Goal: Task Accomplishment & Management: Complete application form

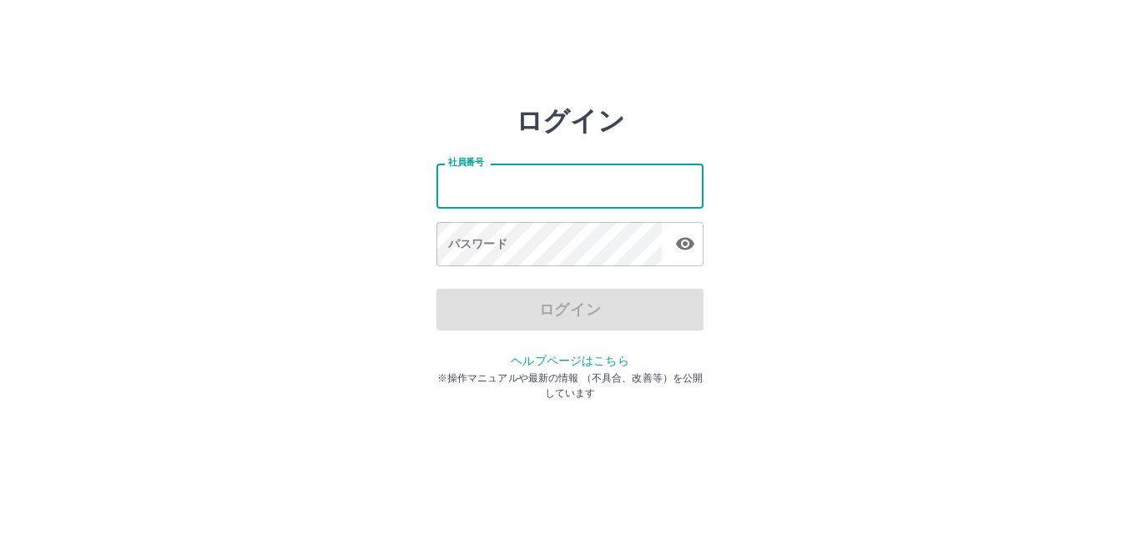
click at [541, 189] on input "社員番号" at bounding box center [569, 186] width 267 height 44
type input "*******"
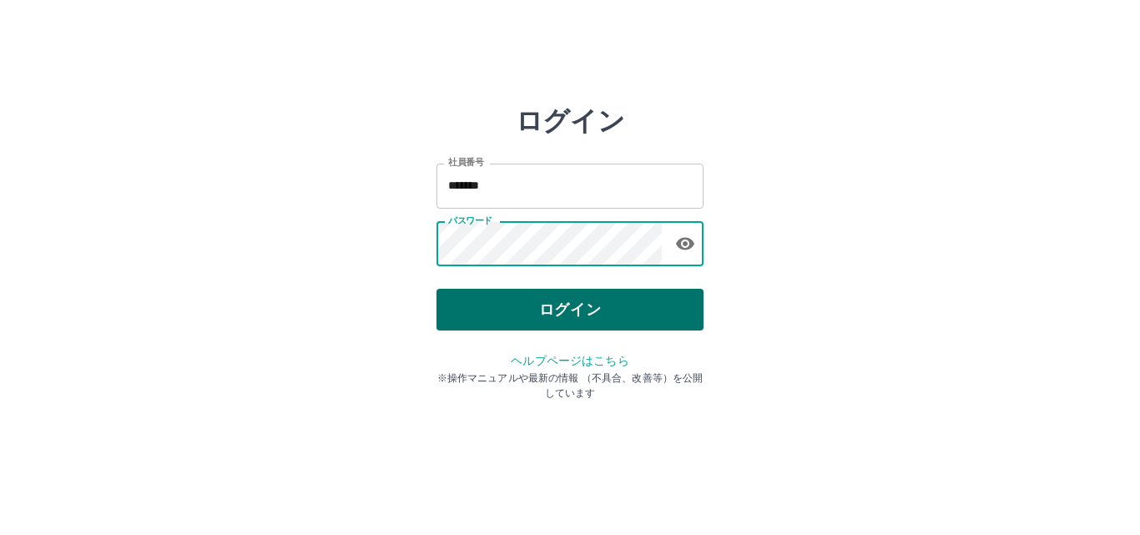
click at [542, 314] on button "ログイン" at bounding box center [569, 310] width 267 height 42
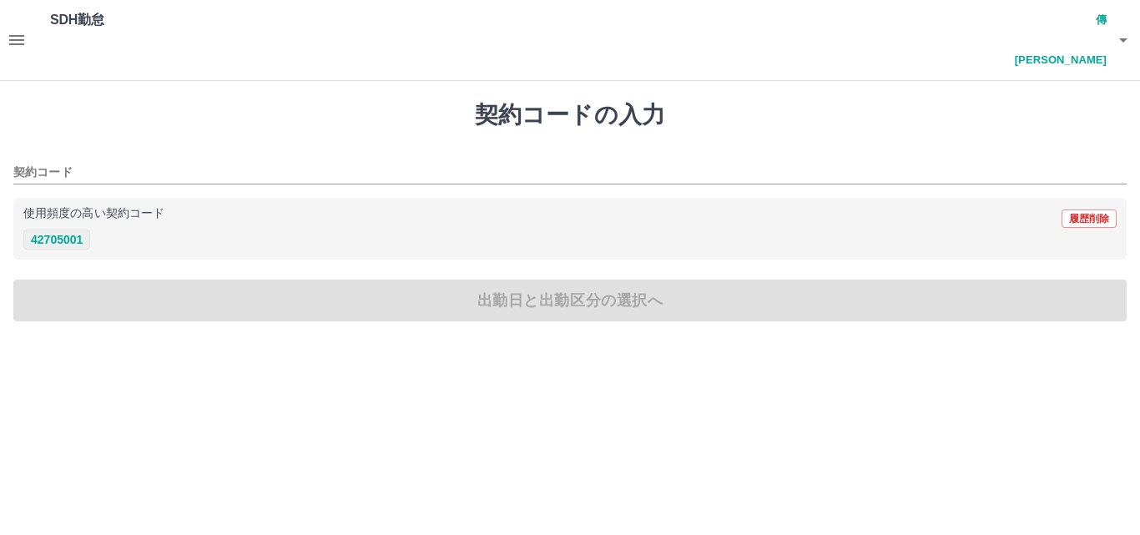
click at [73, 229] on button "42705001" at bounding box center [56, 239] width 67 height 20
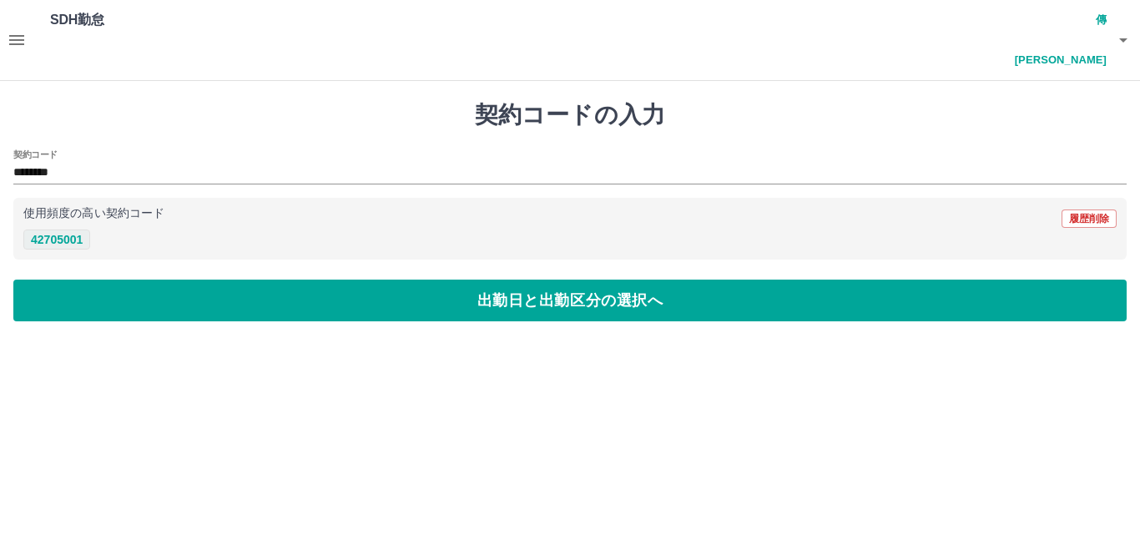
type input "********"
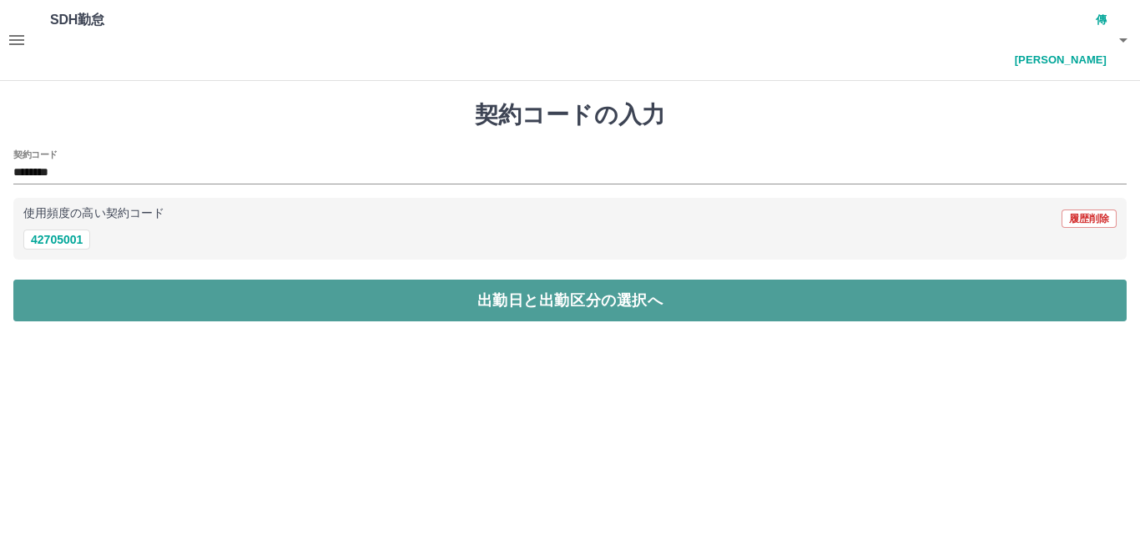
click at [525, 279] on button "出勤日と出勤区分の選択へ" at bounding box center [569, 300] width 1113 height 42
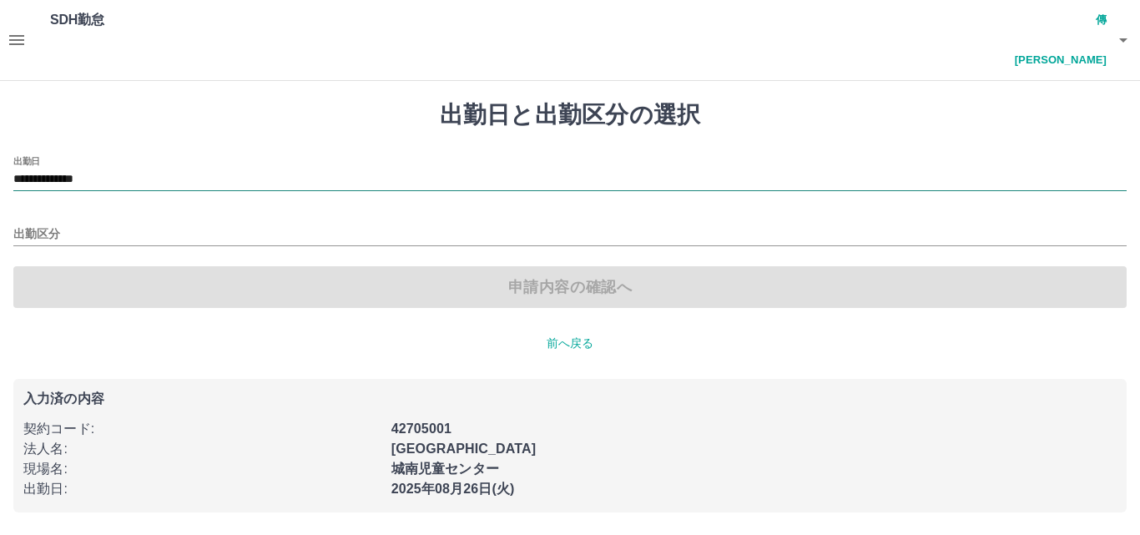
click at [250, 169] on input "**********" at bounding box center [569, 179] width 1113 height 21
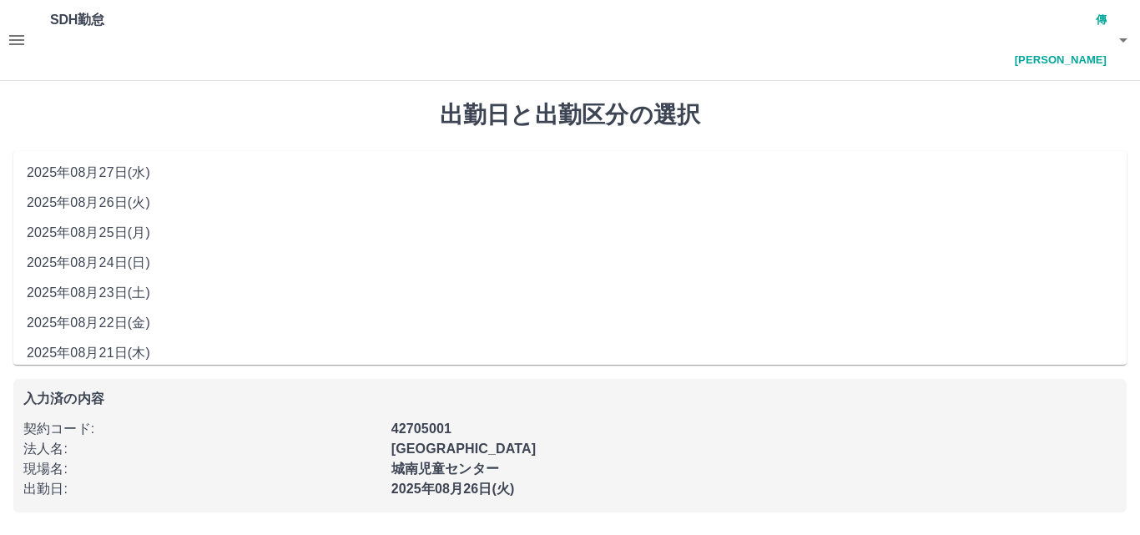
click at [110, 232] on li "2025年08月25日(月)" at bounding box center [569, 233] width 1113 height 30
type input "**********"
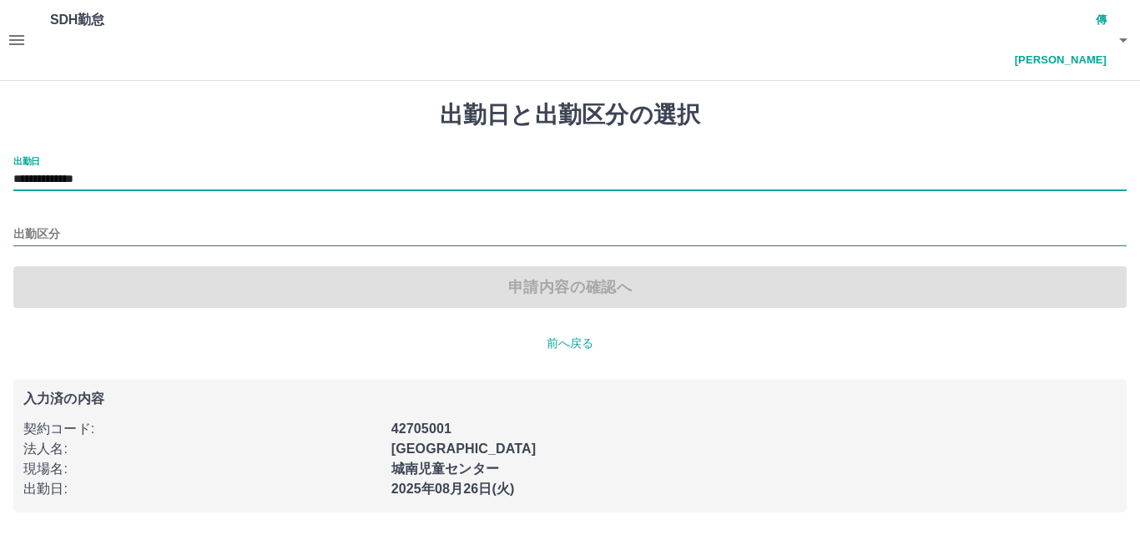
click at [142, 224] on input "出勤区分" at bounding box center [569, 234] width 1113 height 21
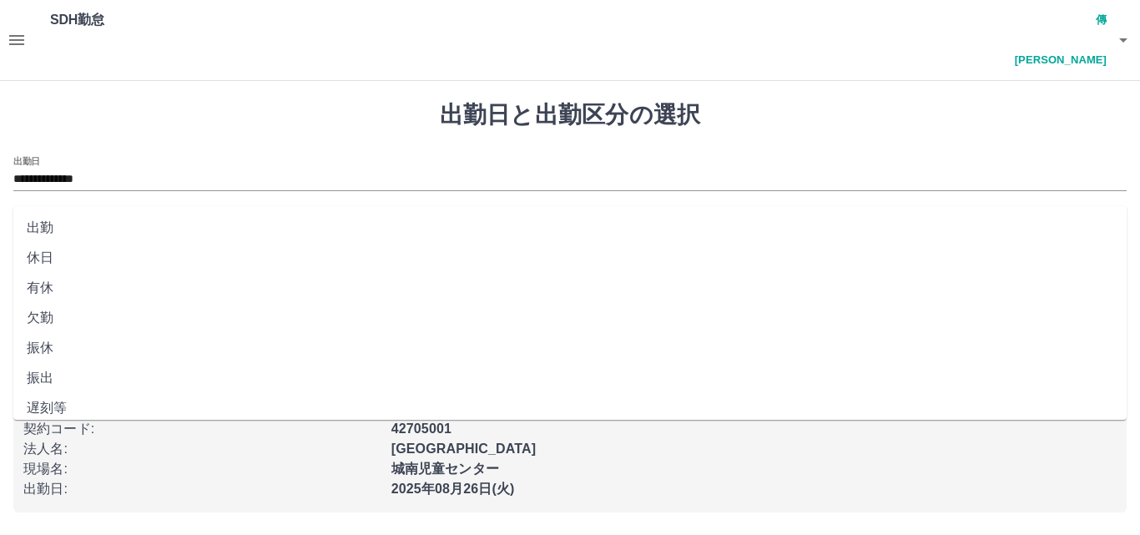
click at [74, 226] on li "出勤" at bounding box center [569, 228] width 1113 height 30
type input "**"
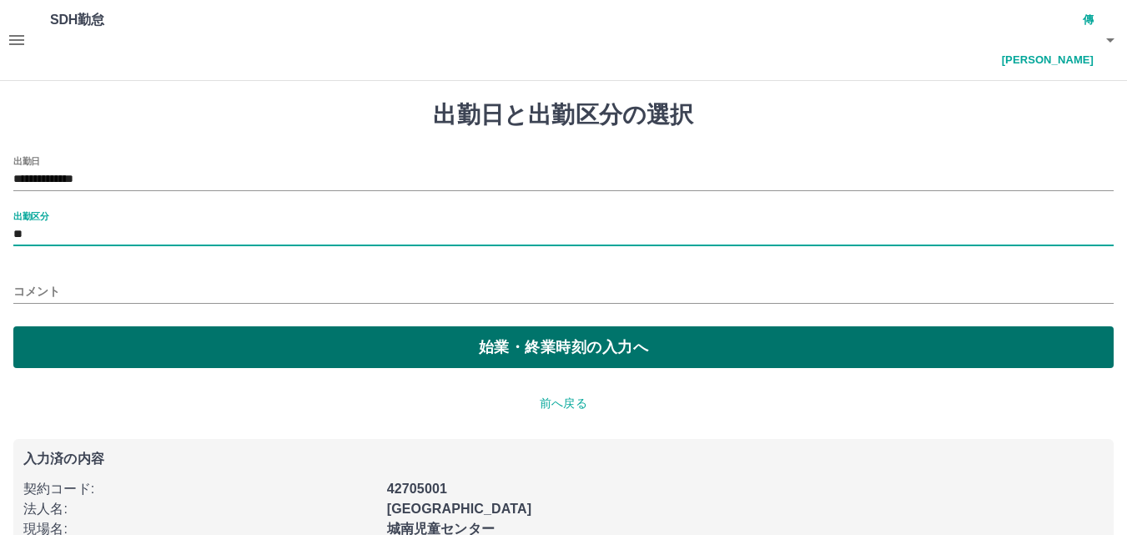
click at [523, 326] on button "始業・終業時刻の入力へ" at bounding box center [563, 347] width 1100 height 42
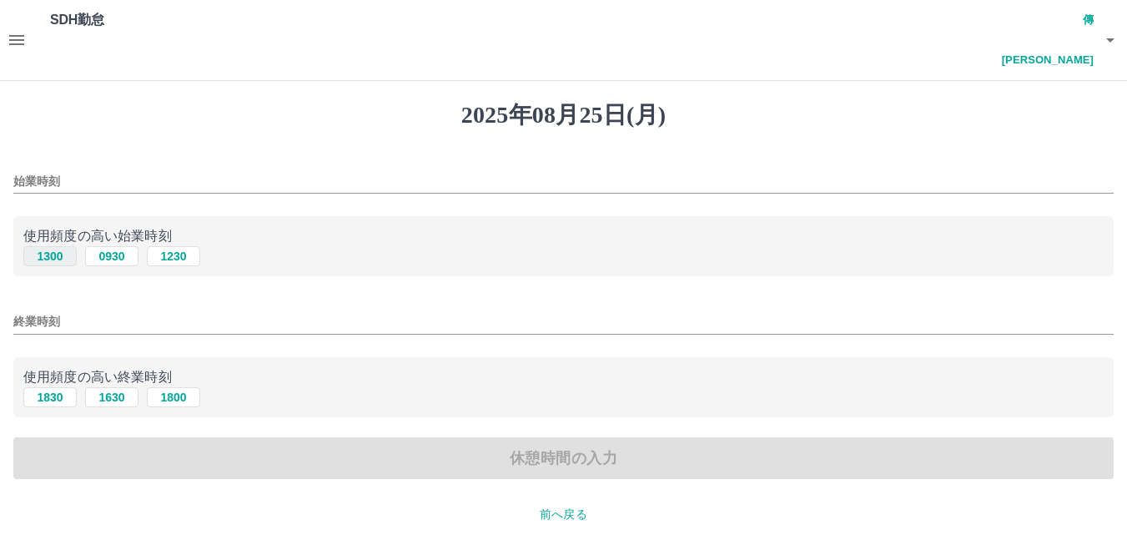
click at [54, 246] on button "1300" at bounding box center [49, 256] width 53 height 20
type input "****"
click at [42, 387] on button "1830" at bounding box center [49, 397] width 53 height 20
type input "****"
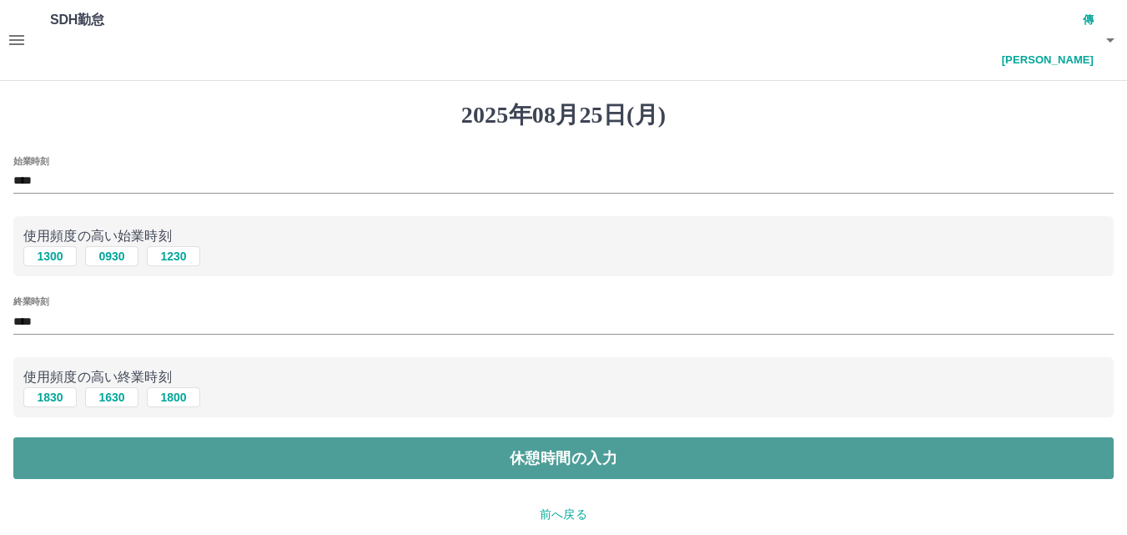
click at [506, 437] on button "休憩時間の入力" at bounding box center [563, 458] width 1100 height 42
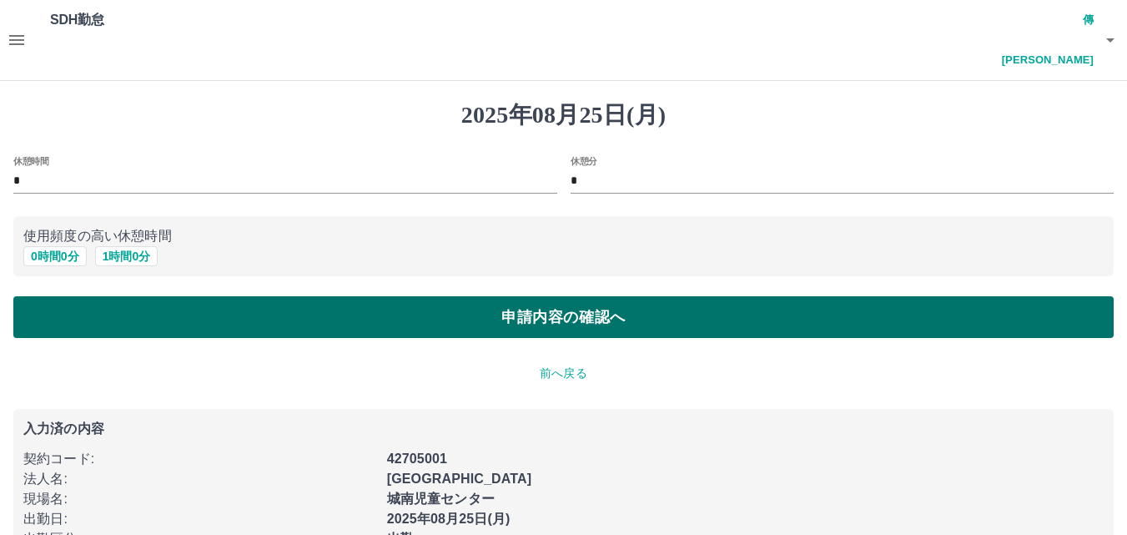
click at [548, 296] on button "申請内容の確認へ" at bounding box center [563, 317] width 1100 height 42
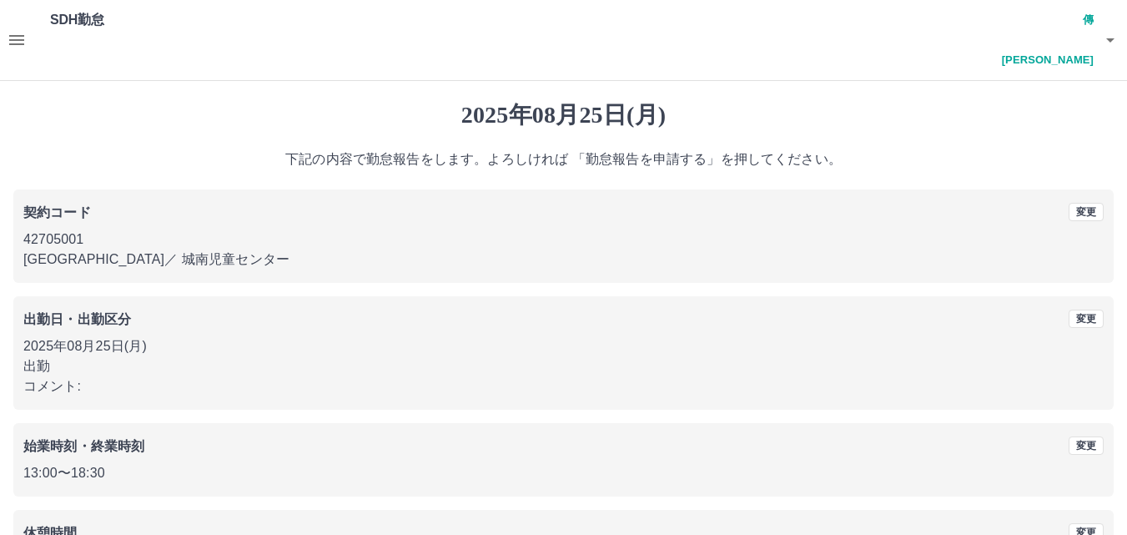
scroll to position [90, 0]
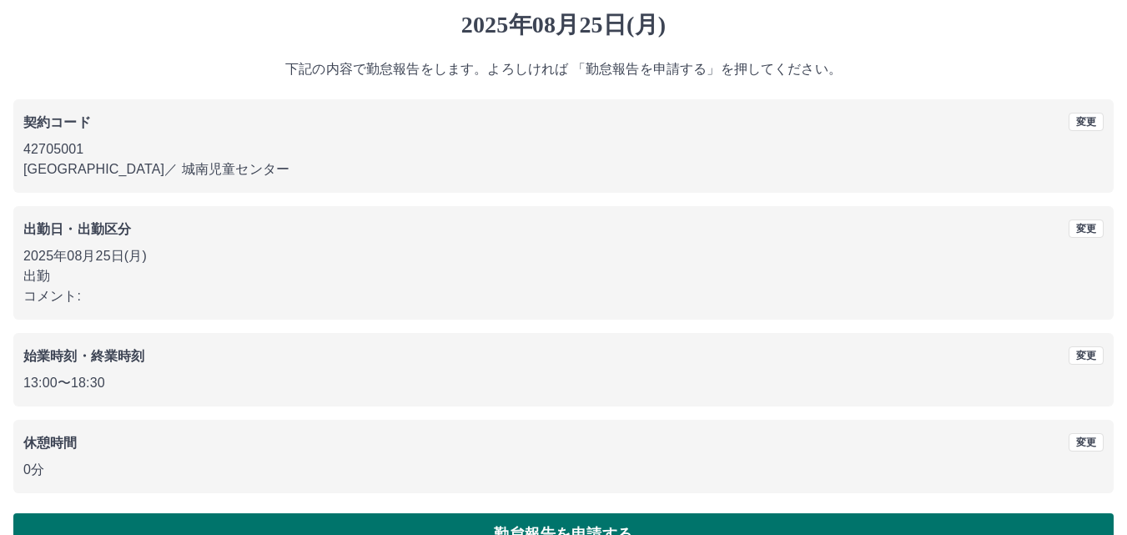
click at [591, 513] on button "勤怠報告を申請する" at bounding box center [563, 534] width 1100 height 42
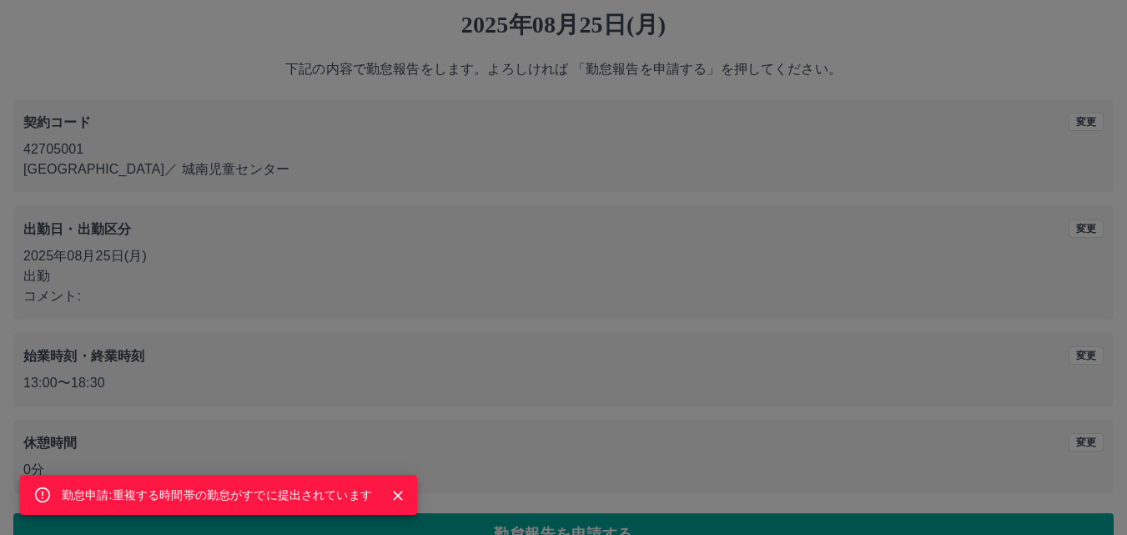
click at [399, 495] on icon "Close" at bounding box center [398, 496] width 10 height 10
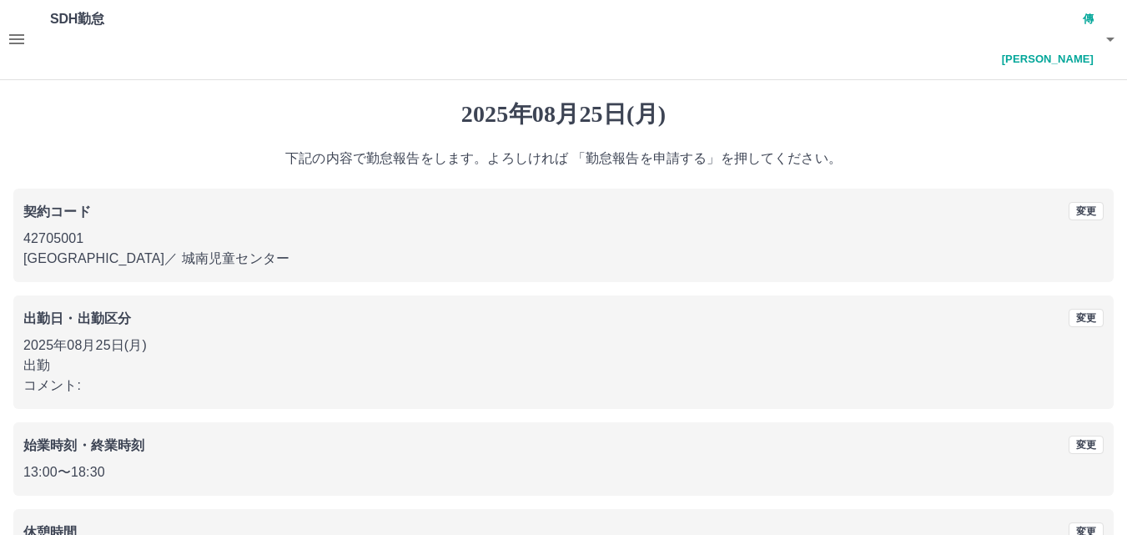
scroll to position [0, 0]
click at [20, 30] on icon "button" at bounding box center [17, 40] width 20 height 20
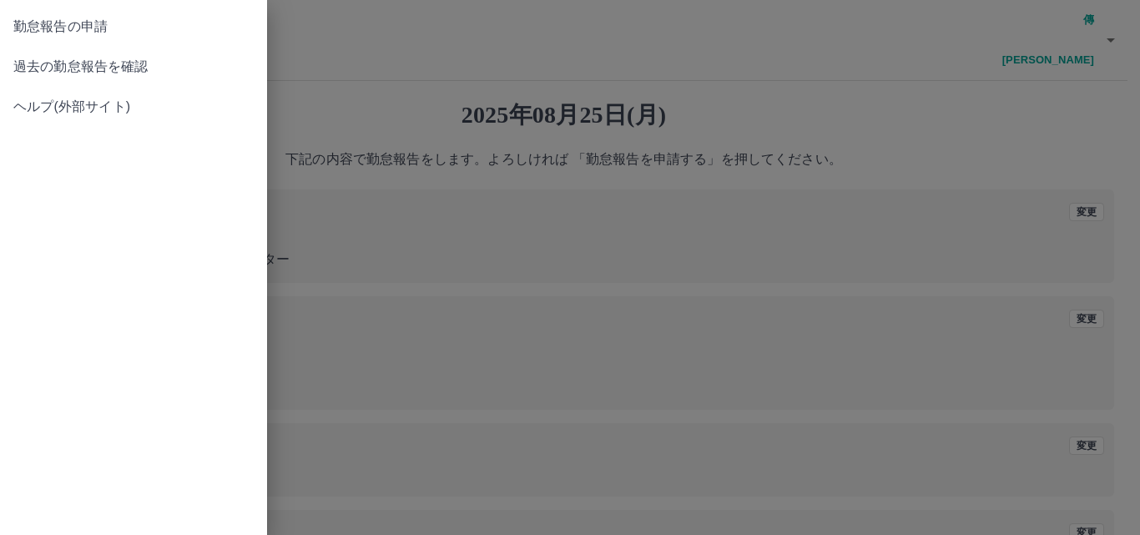
click at [85, 64] on span "過去の勤怠報告を確認" at bounding box center [133, 67] width 240 height 20
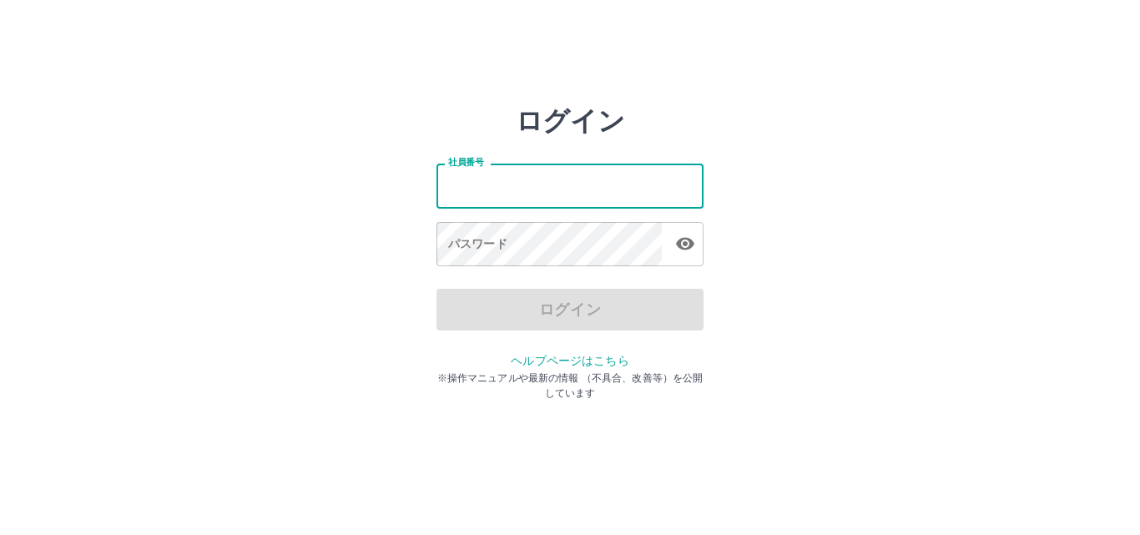
click at [576, 174] on input "社員番号" at bounding box center [569, 186] width 267 height 44
click at [539, 196] on input "社員番号" at bounding box center [569, 186] width 267 height 44
type input "*******"
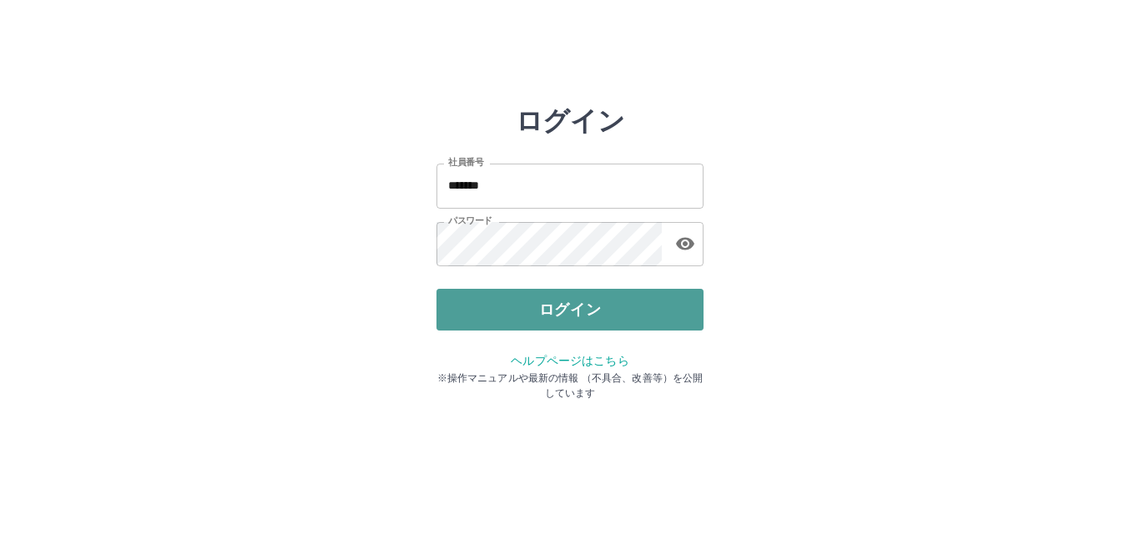
click at [529, 313] on button "ログイン" at bounding box center [569, 310] width 267 height 42
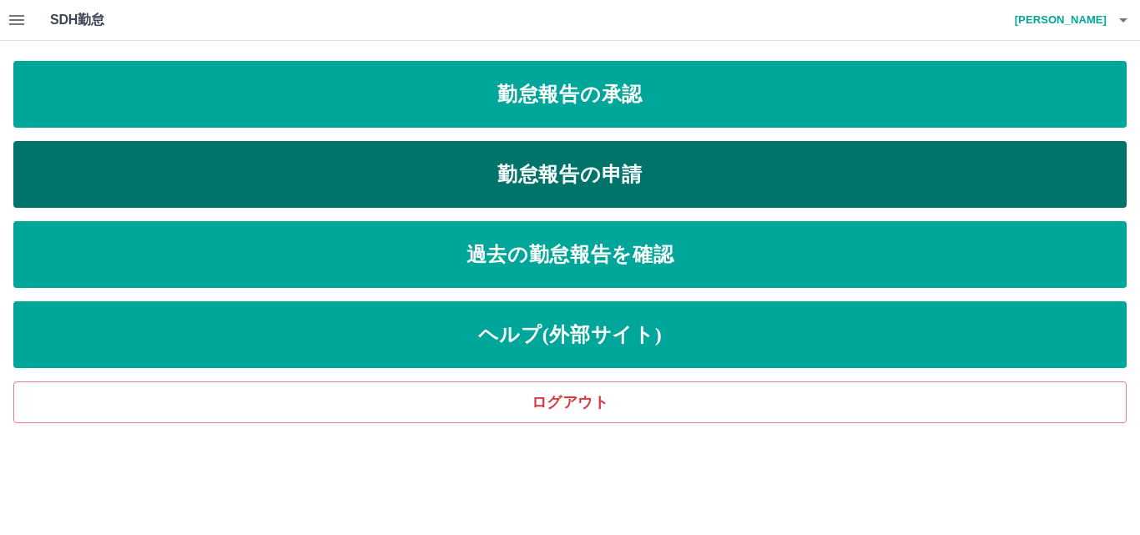
click at [504, 167] on link "勤怠報告の申請" at bounding box center [569, 174] width 1113 height 67
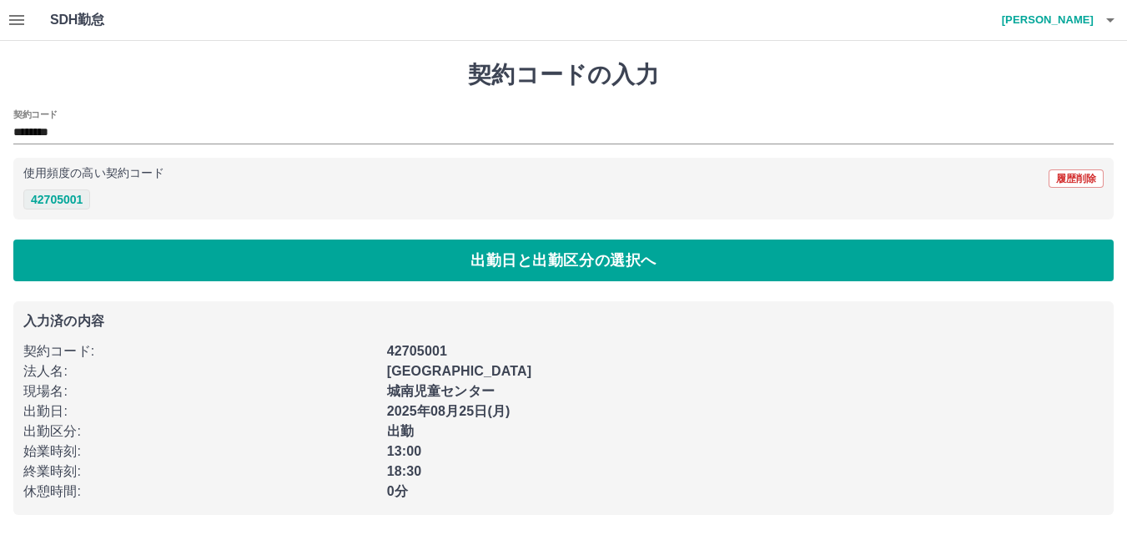
click at [71, 200] on button "42705001" at bounding box center [56, 199] width 67 height 20
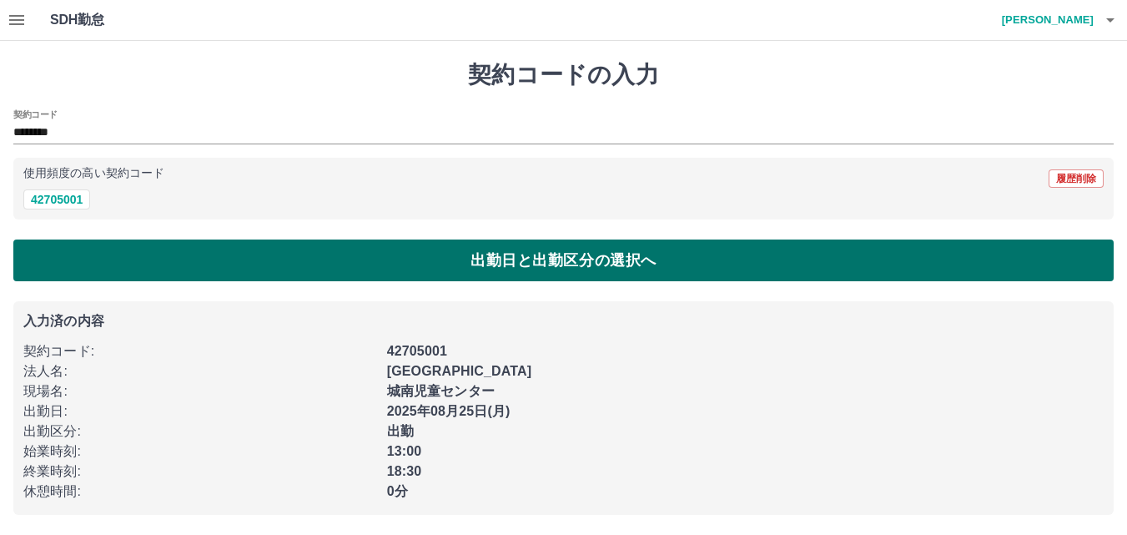
click at [521, 250] on button "出勤日と出勤区分の選択へ" at bounding box center [563, 260] width 1100 height 42
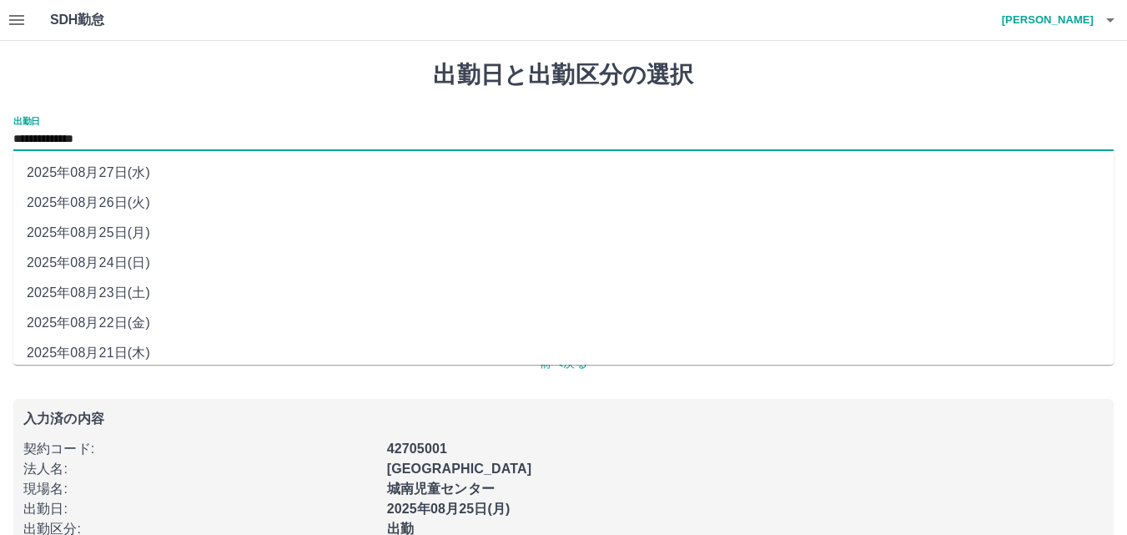
click at [218, 136] on input "**********" at bounding box center [563, 139] width 1100 height 21
click at [149, 203] on li "2025年08月26日(火)" at bounding box center [563, 203] width 1100 height 30
type input "**********"
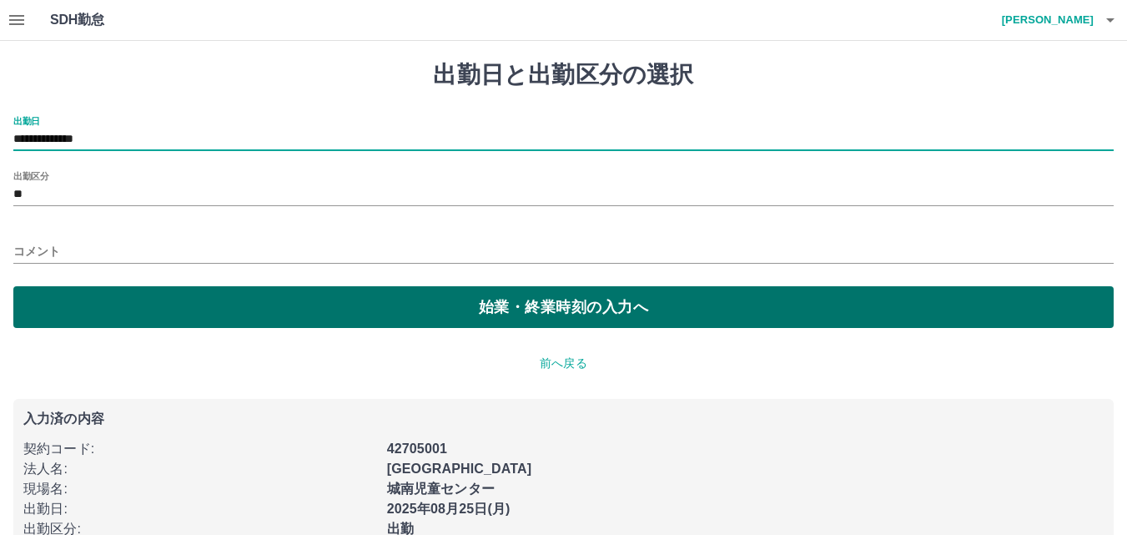
click at [414, 311] on button "始業・終業時刻の入力へ" at bounding box center [563, 307] width 1100 height 42
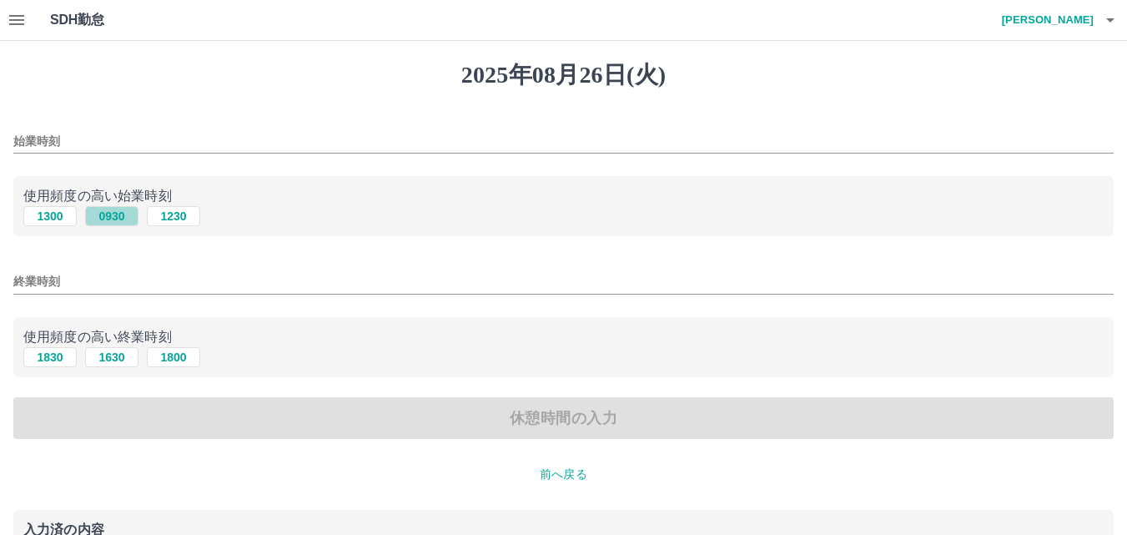
click at [108, 212] on button "0930" at bounding box center [111, 216] width 53 height 20
type input "****"
click at [50, 354] on button "1830" at bounding box center [49, 357] width 53 height 20
type input "****"
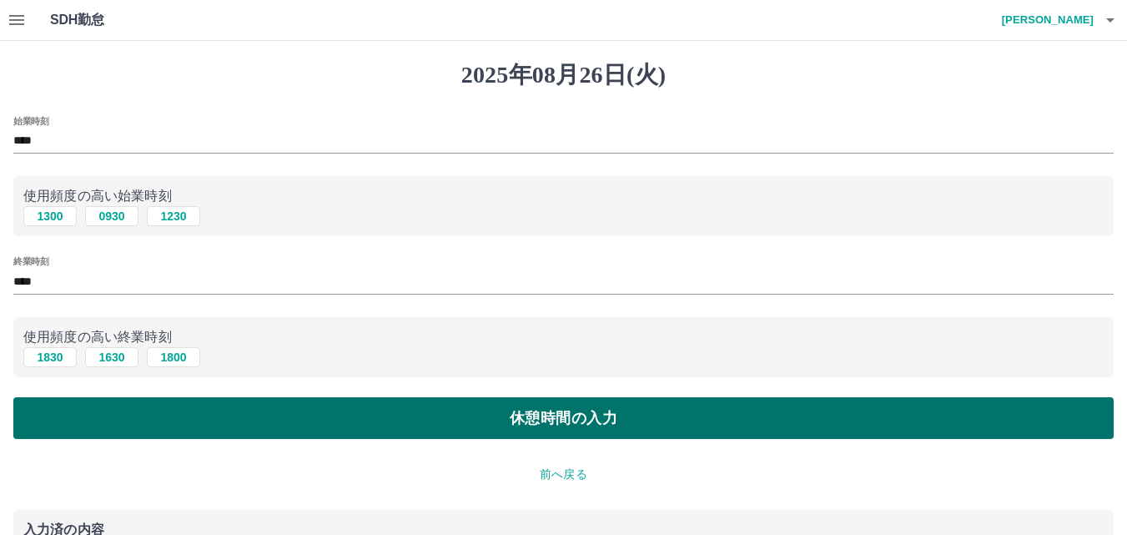
click at [570, 414] on button "休憩時間の入力" at bounding box center [563, 418] width 1100 height 42
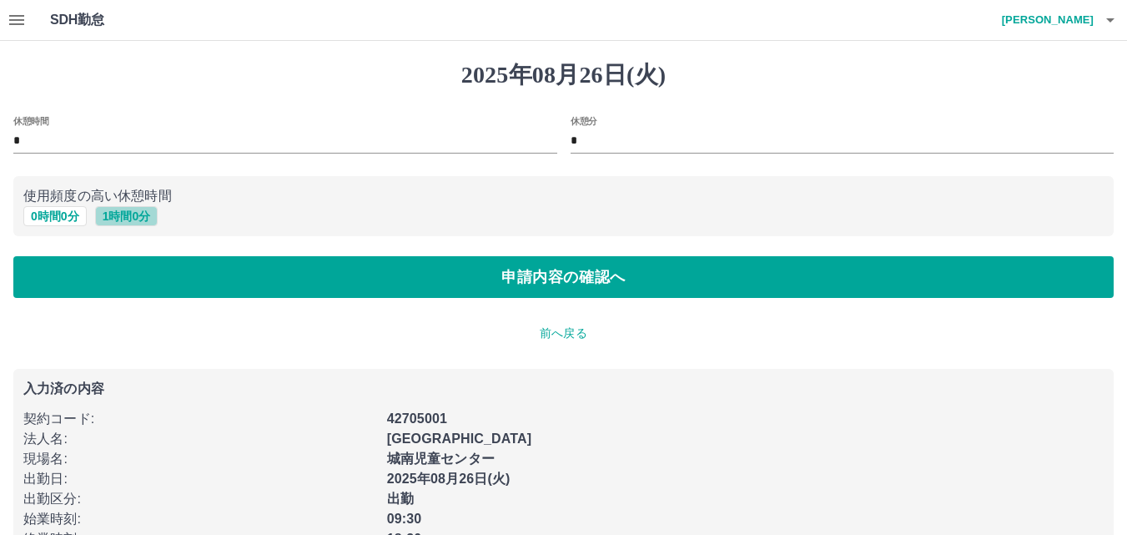
click at [131, 216] on button "1 時間 0 分" at bounding box center [126, 216] width 63 height 20
type input "*"
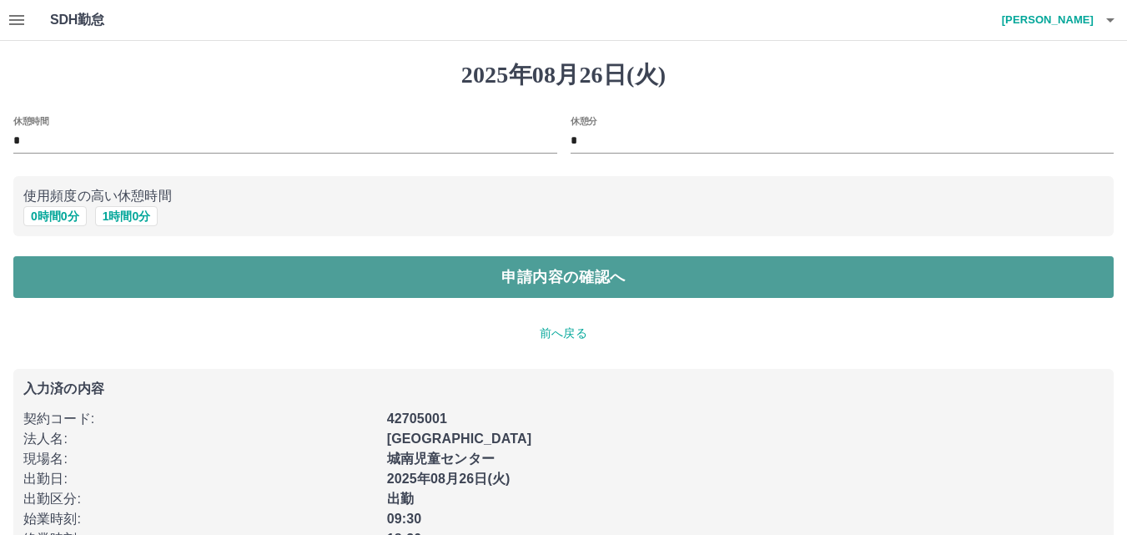
click at [471, 271] on button "申請内容の確認へ" at bounding box center [563, 277] width 1100 height 42
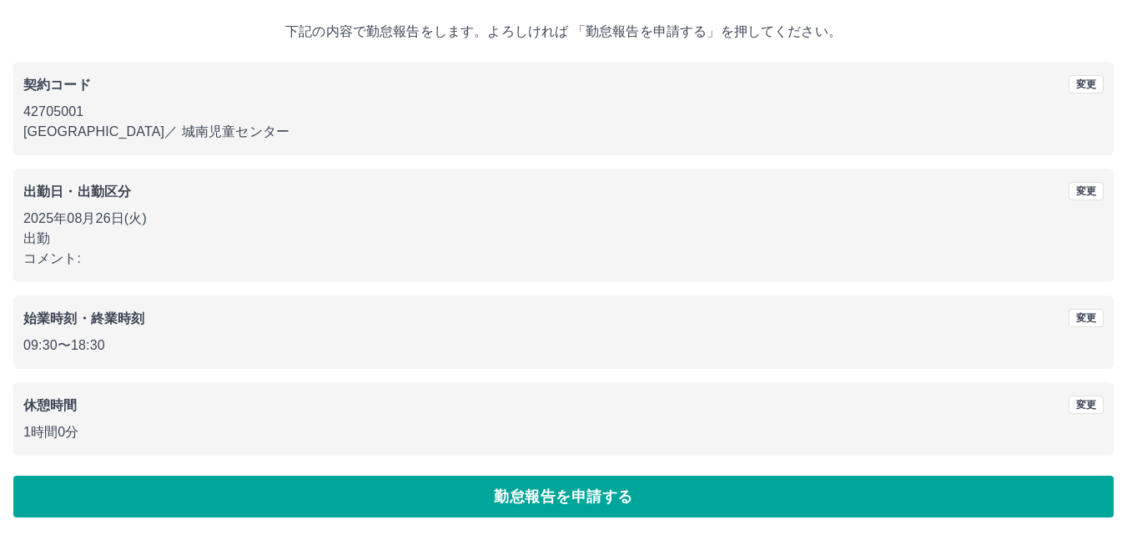
scroll to position [90, 0]
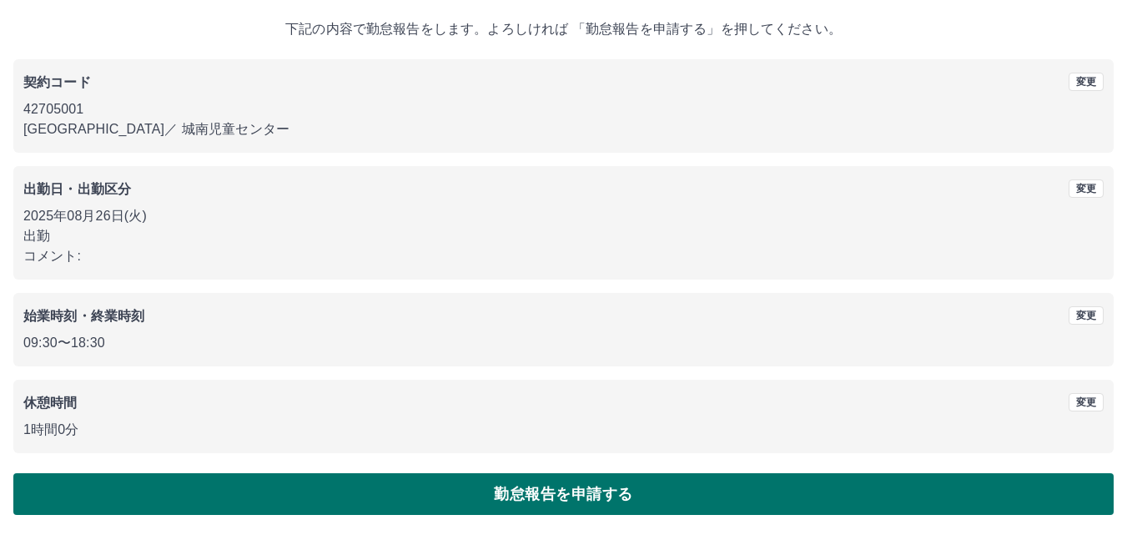
click at [580, 493] on button "勤怠報告を申請する" at bounding box center [563, 494] width 1100 height 42
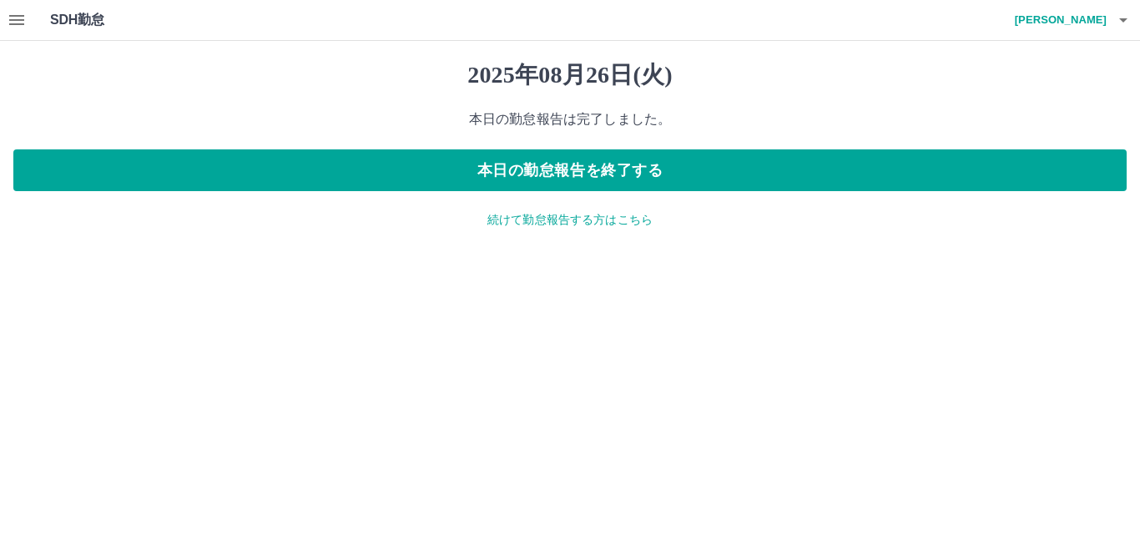
click at [8, 15] on icon "button" at bounding box center [17, 20] width 20 height 20
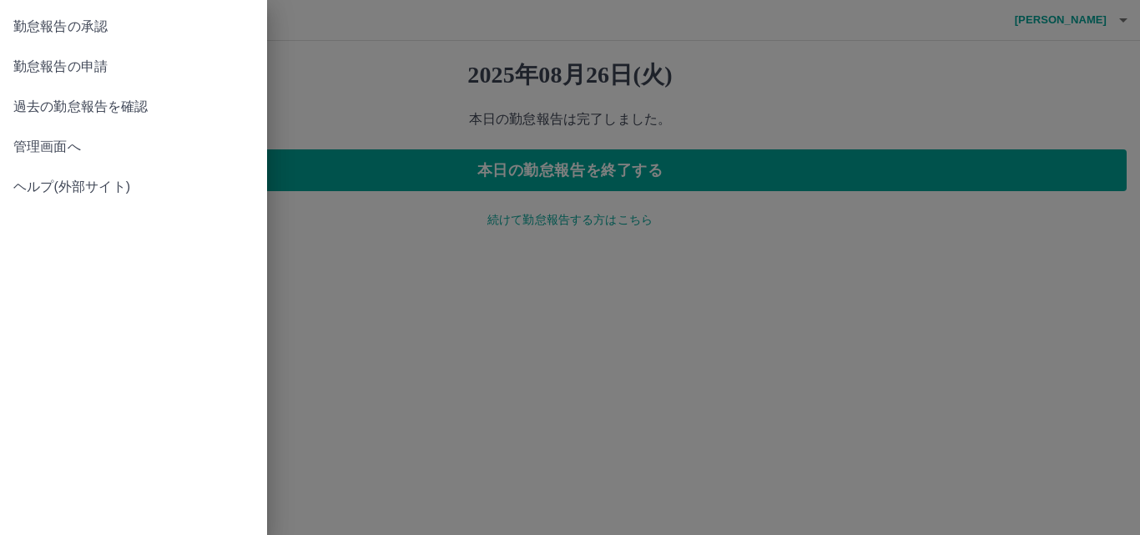
click at [119, 23] on span "勤怠報告の承認" at bounding box center [133, 27] width 240 height 20
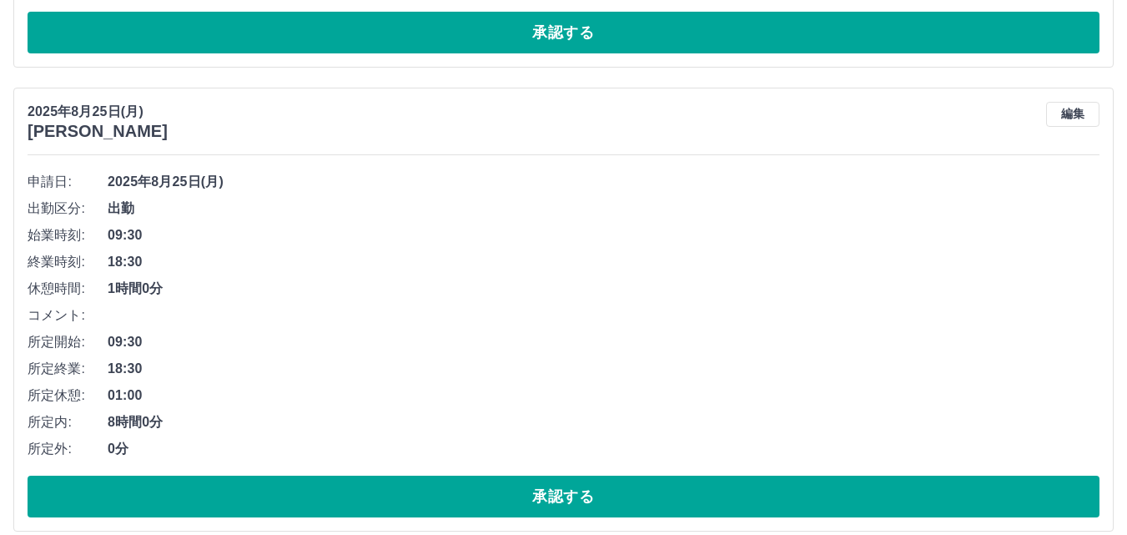
scroll to position [1520, 0]
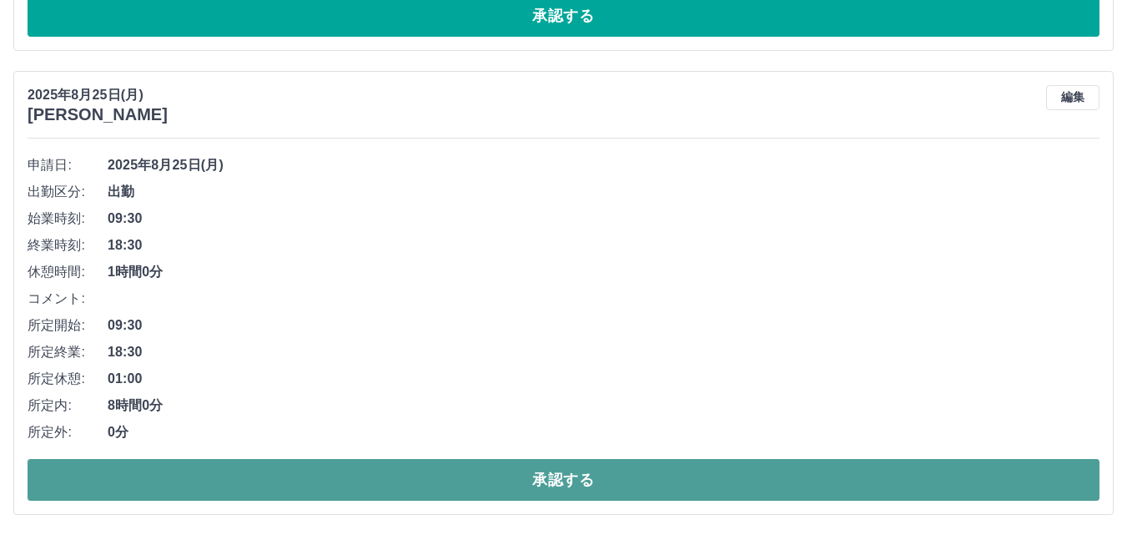
click at [496, 481] on button "承認する" at bounding box center [564, 480] width 1072 height 42
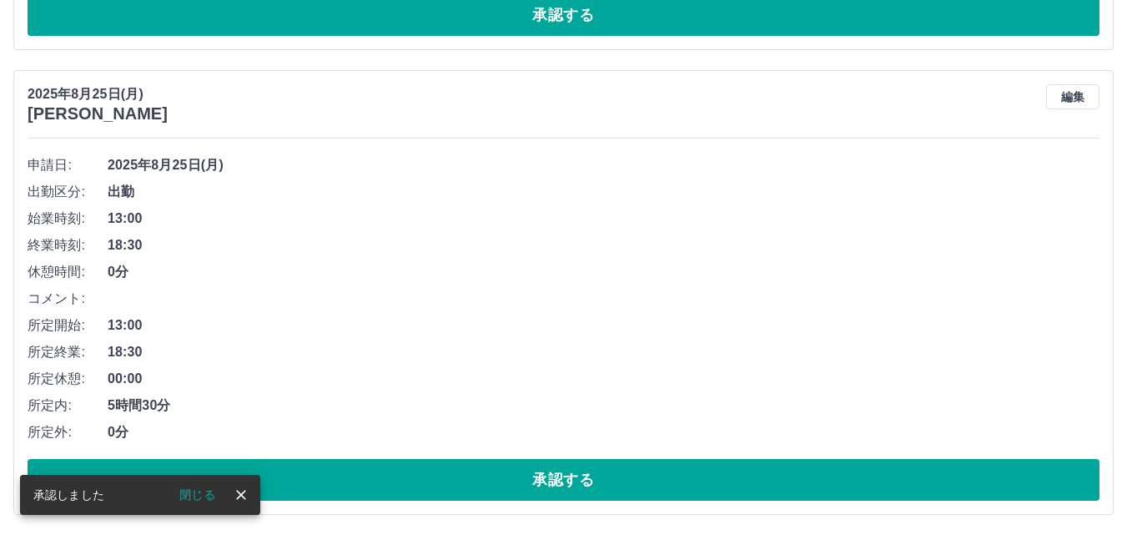
scroll to position [1056, 0]
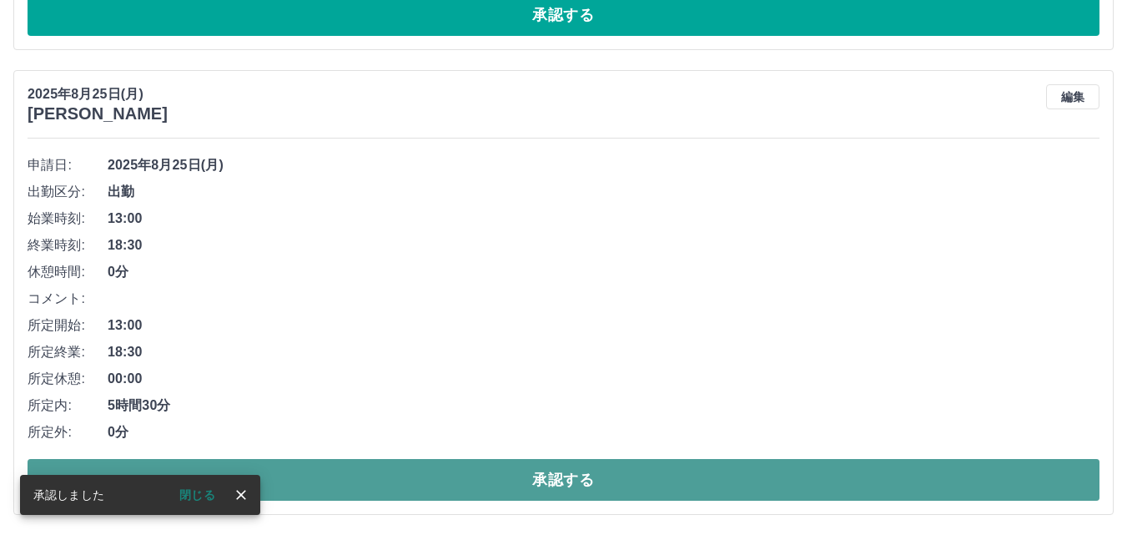
click at [551, 476] on button "承認する" at bounding box center [564, 480] width 1072 height 42
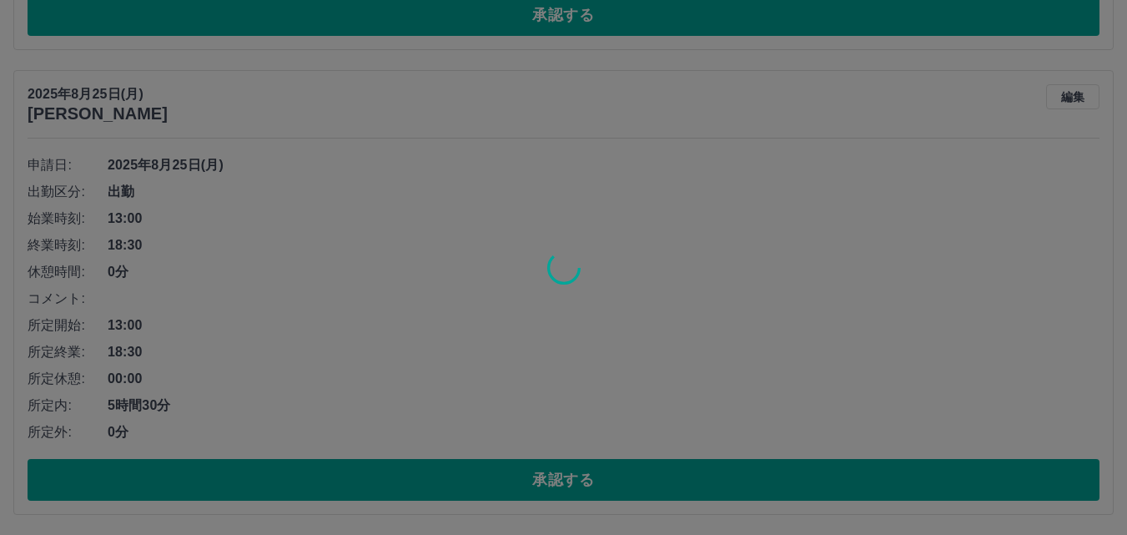
scroll to position [591, 0]
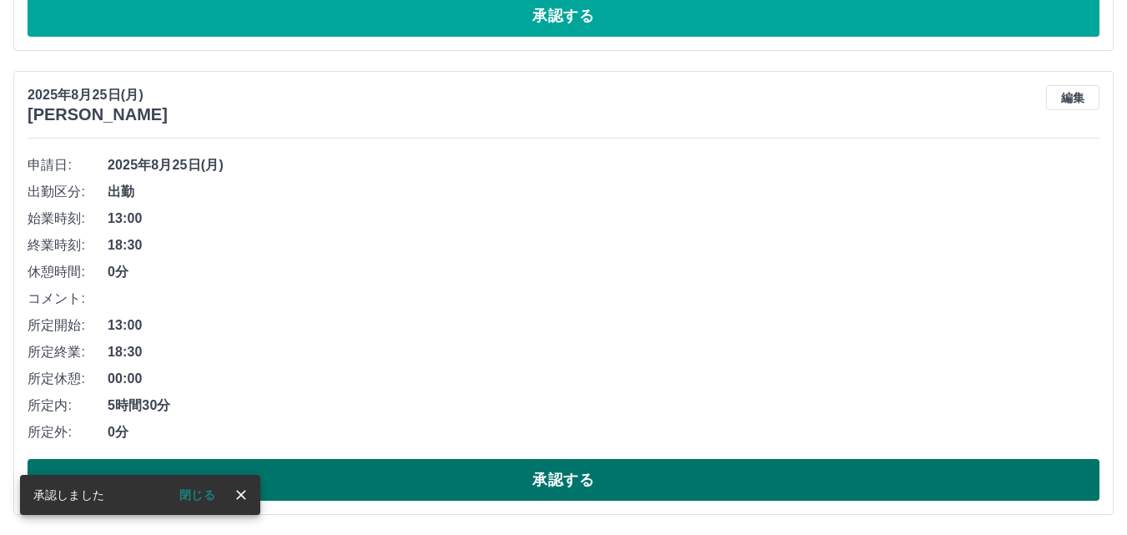
click at [494, 481] on button "承認する" at bounding box center [564, 480] width 1072 height 42
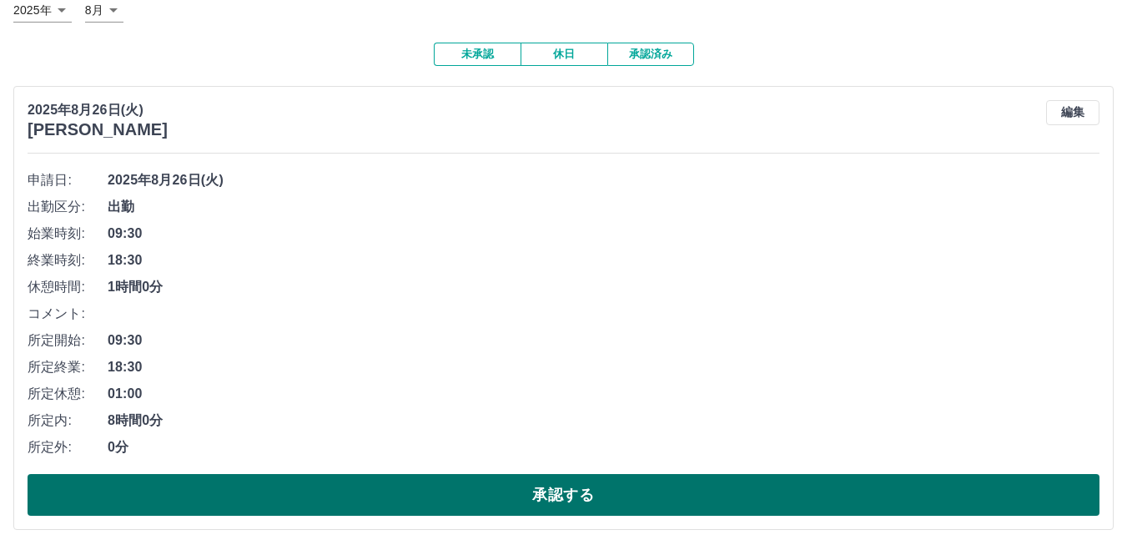
scroll to position [128, 0]
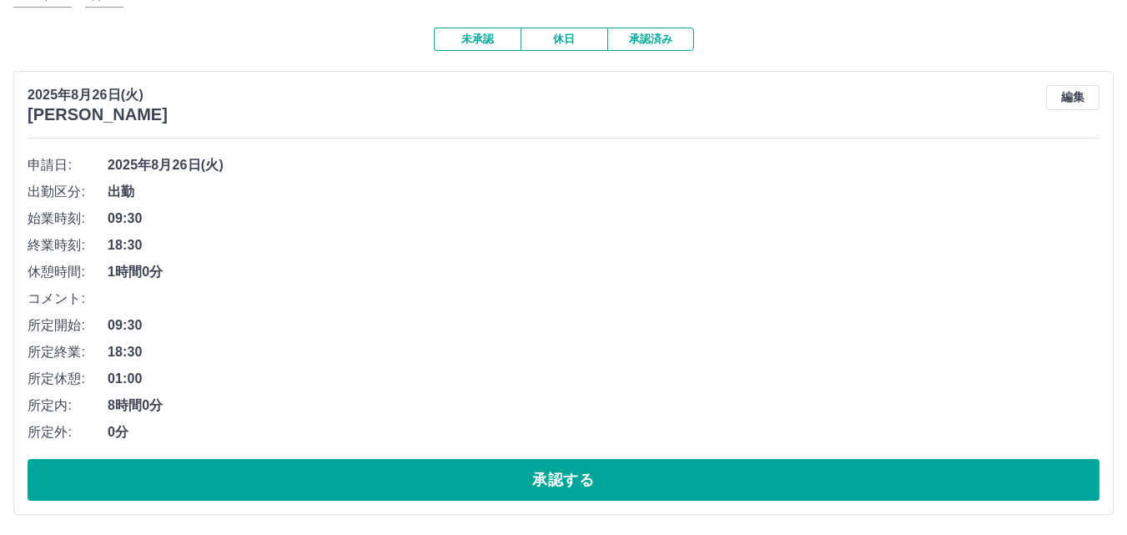
click at [648, 38] on button "承認済み" at bounding box center [650, 39] width 87 height 23
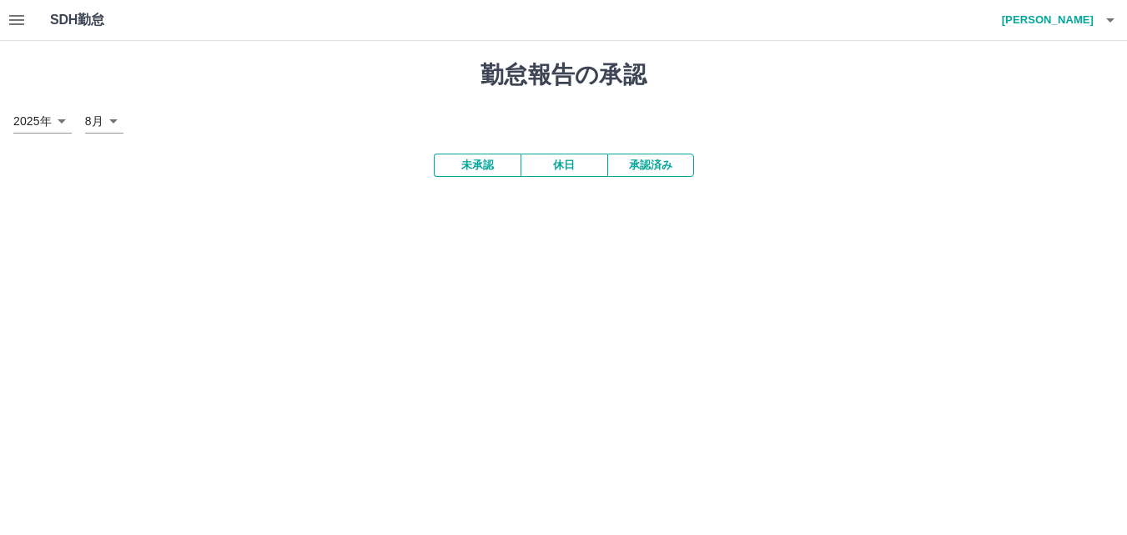
scroll to position [0, 0]
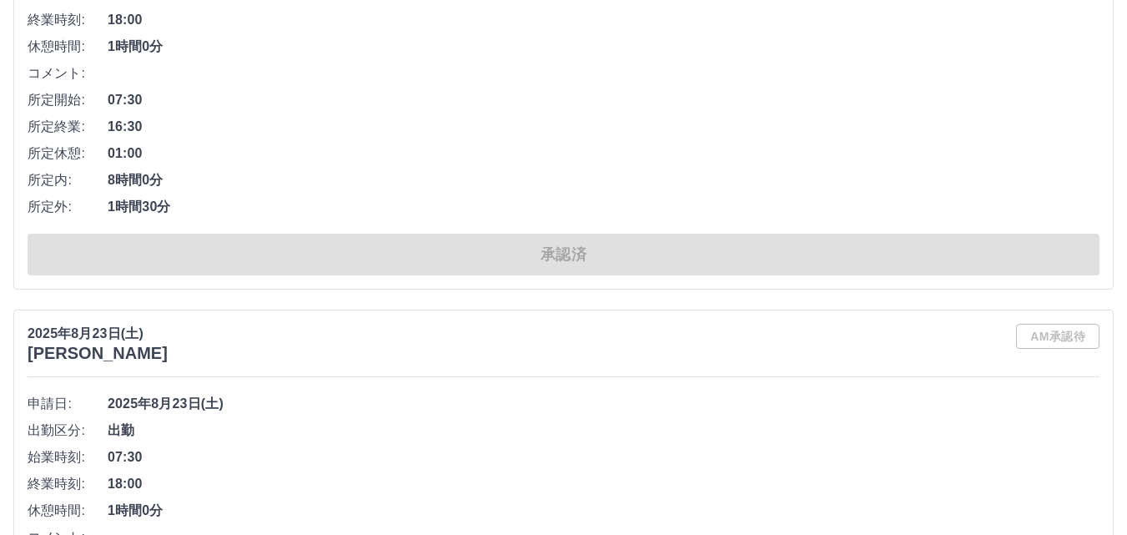
scroll to position [2419, 0]
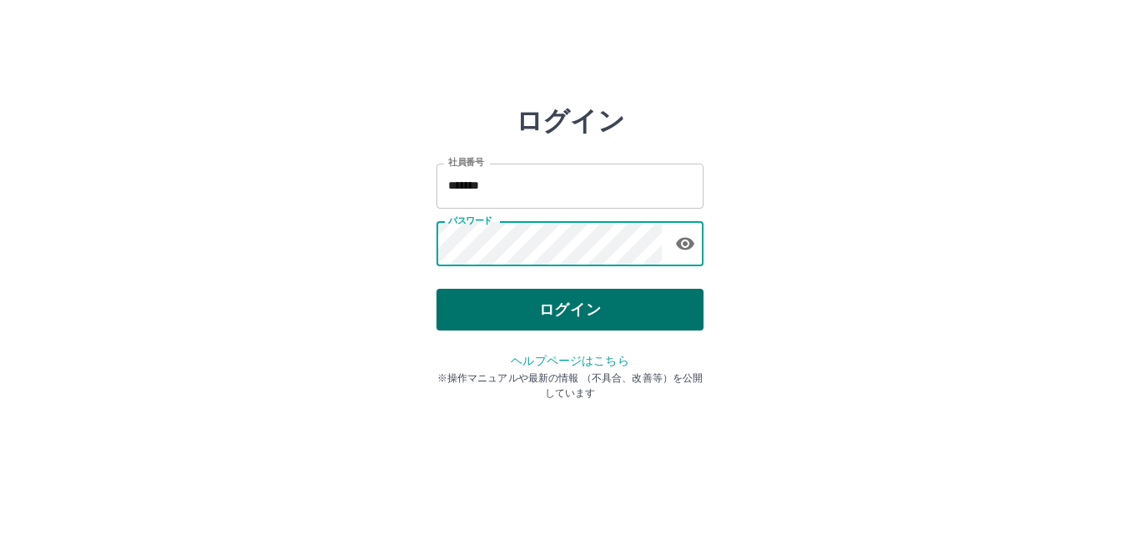
click at [508, 320] on button "ログイン" at bounding box center [569, 310] width 267 height 42
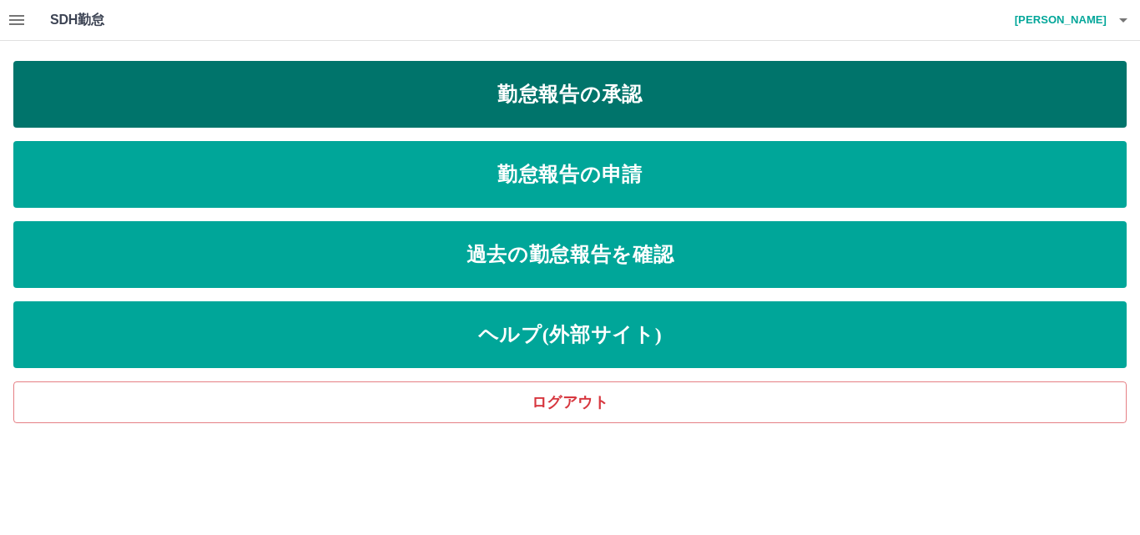
click at [536, 84] on link "勤怠報告の承認" at bounding box center [569, 94] width 1113 height 67
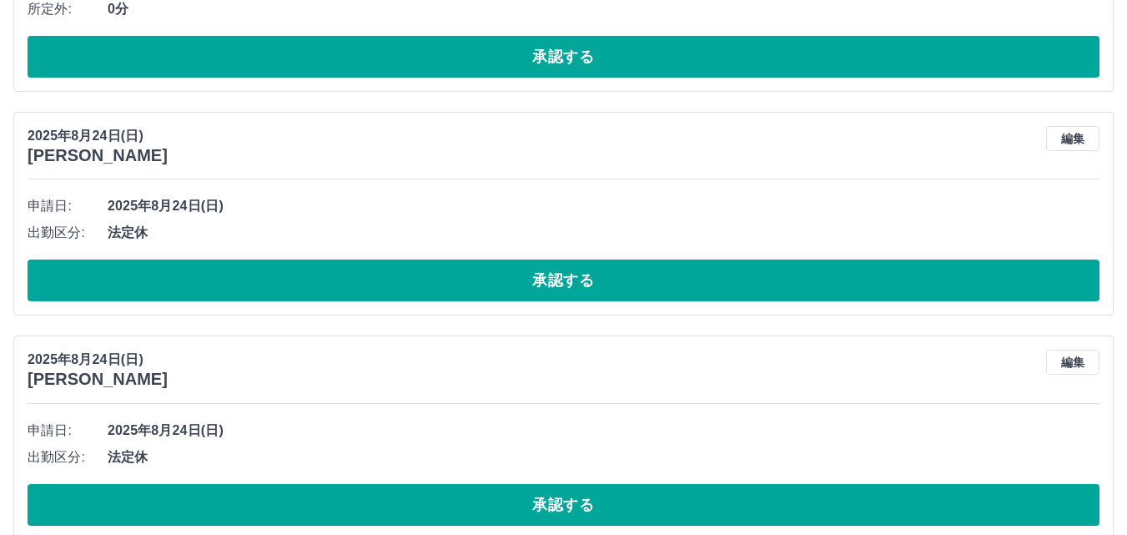
scroll to position [576, 0]
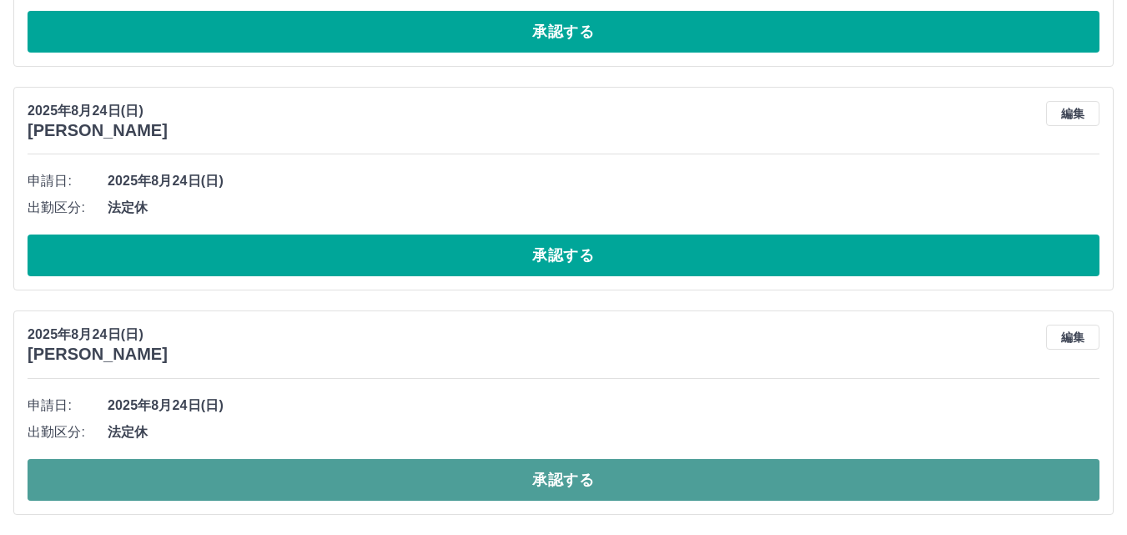
click at [536, 469] on button "承認する" at bounding box center [564, 480] width 1072 height 42
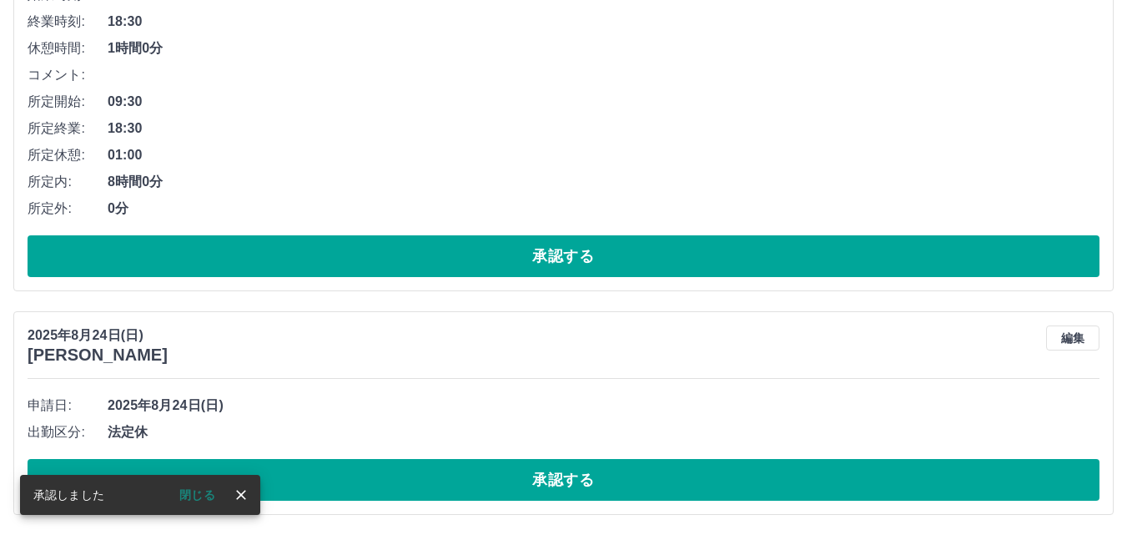
scroll to position [351, 0]
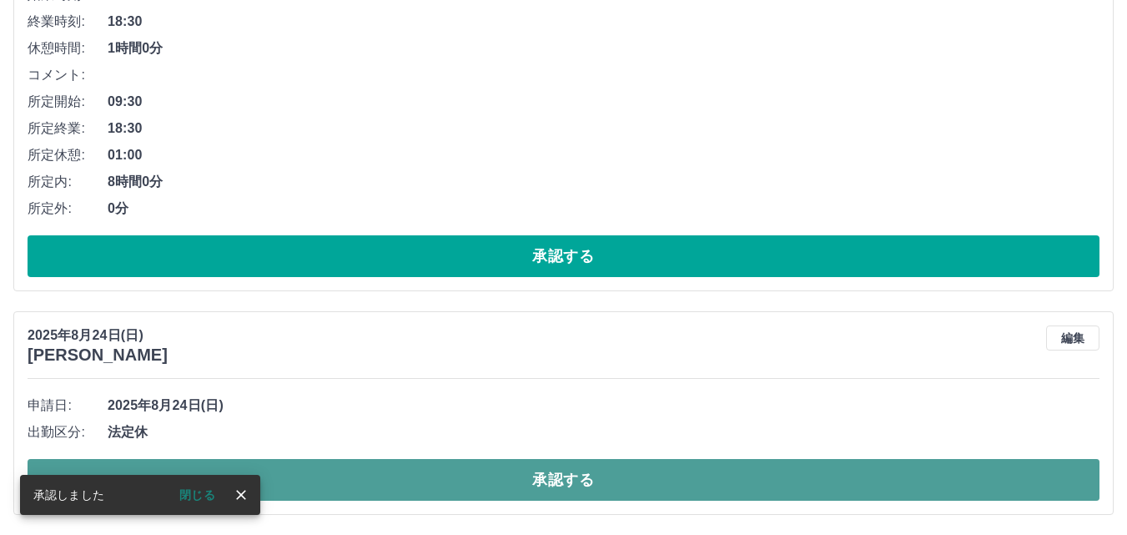
click at [576, 480] on button "承認する" at bounding box center [564, 480] width 1072 height 42
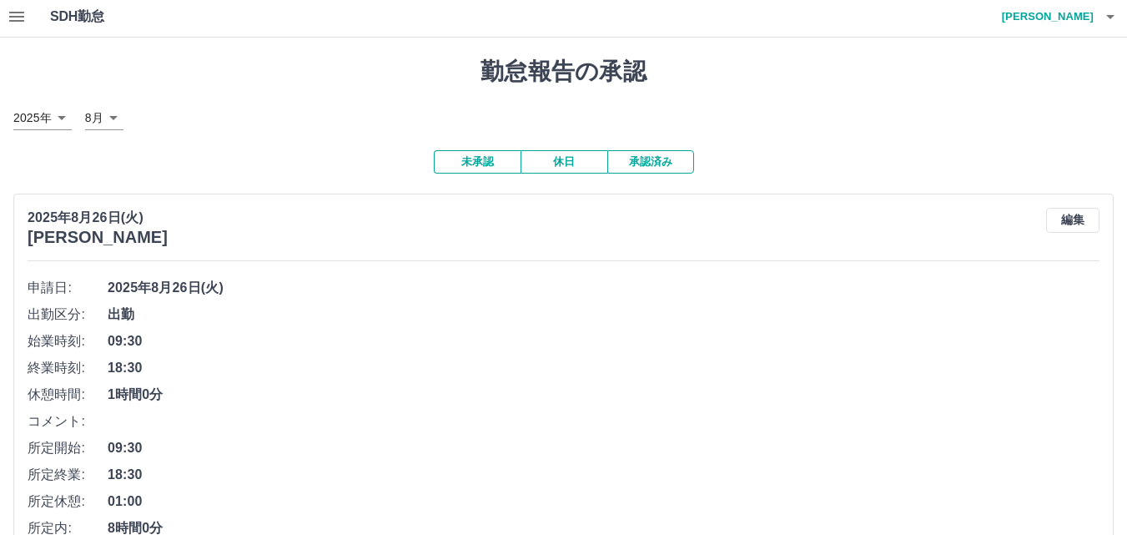
scroll to position [0, 0]
